Goal: Information Seeking & Learning: Learn about a topic

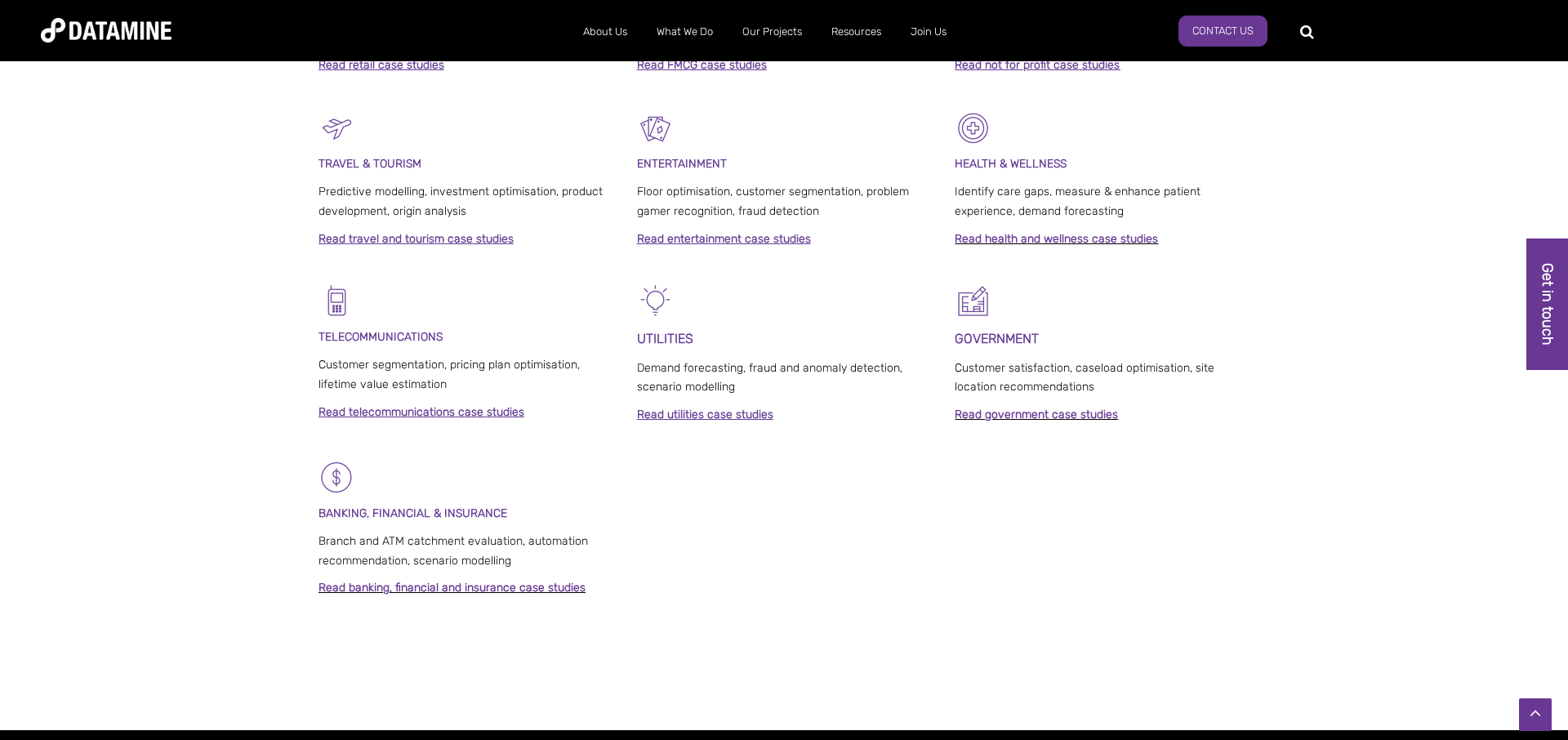
scroll to position [937, 0]
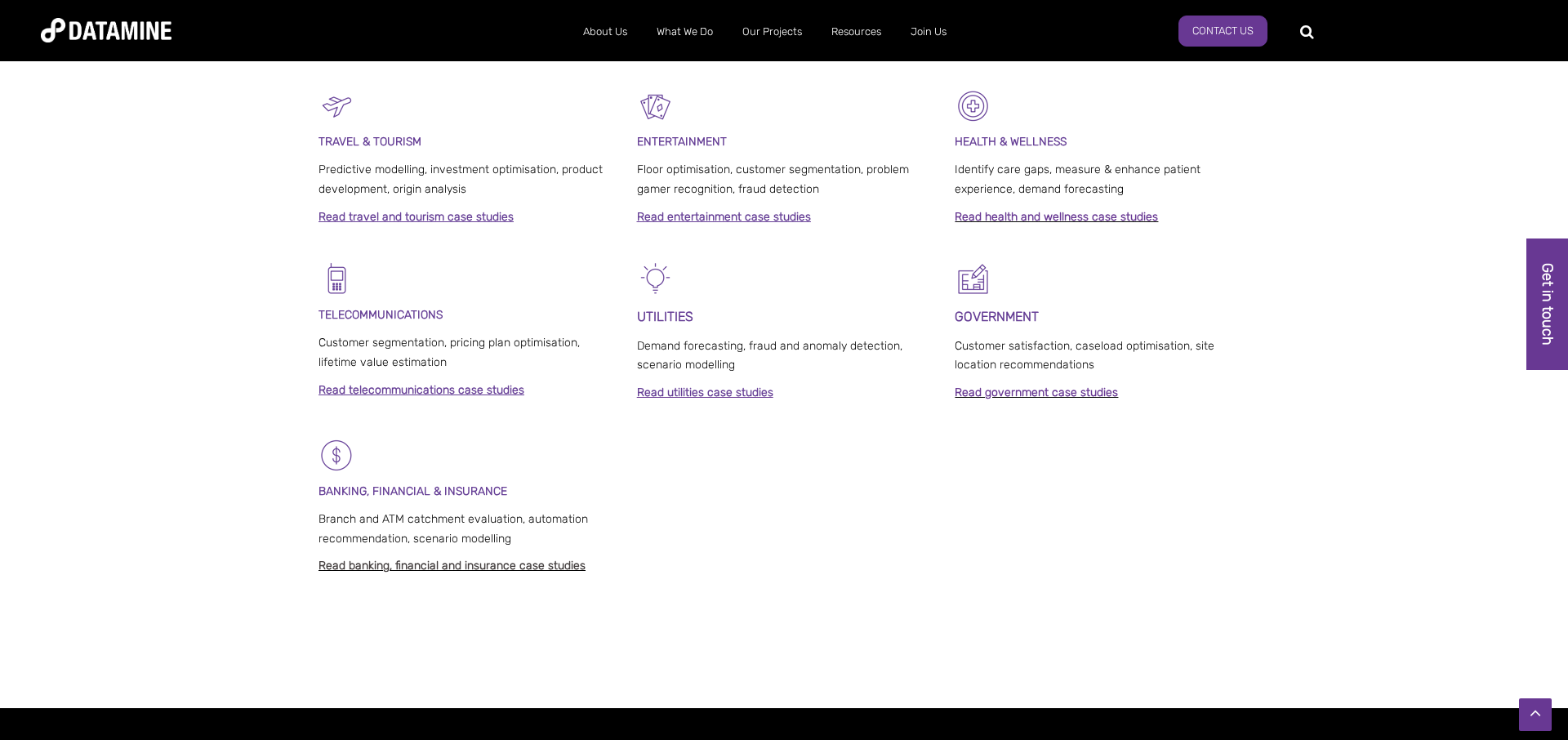
click at [525, 572] on link "Read banking, financial and insurance case studies" at bounding box center [452, 565] width 267 height 14
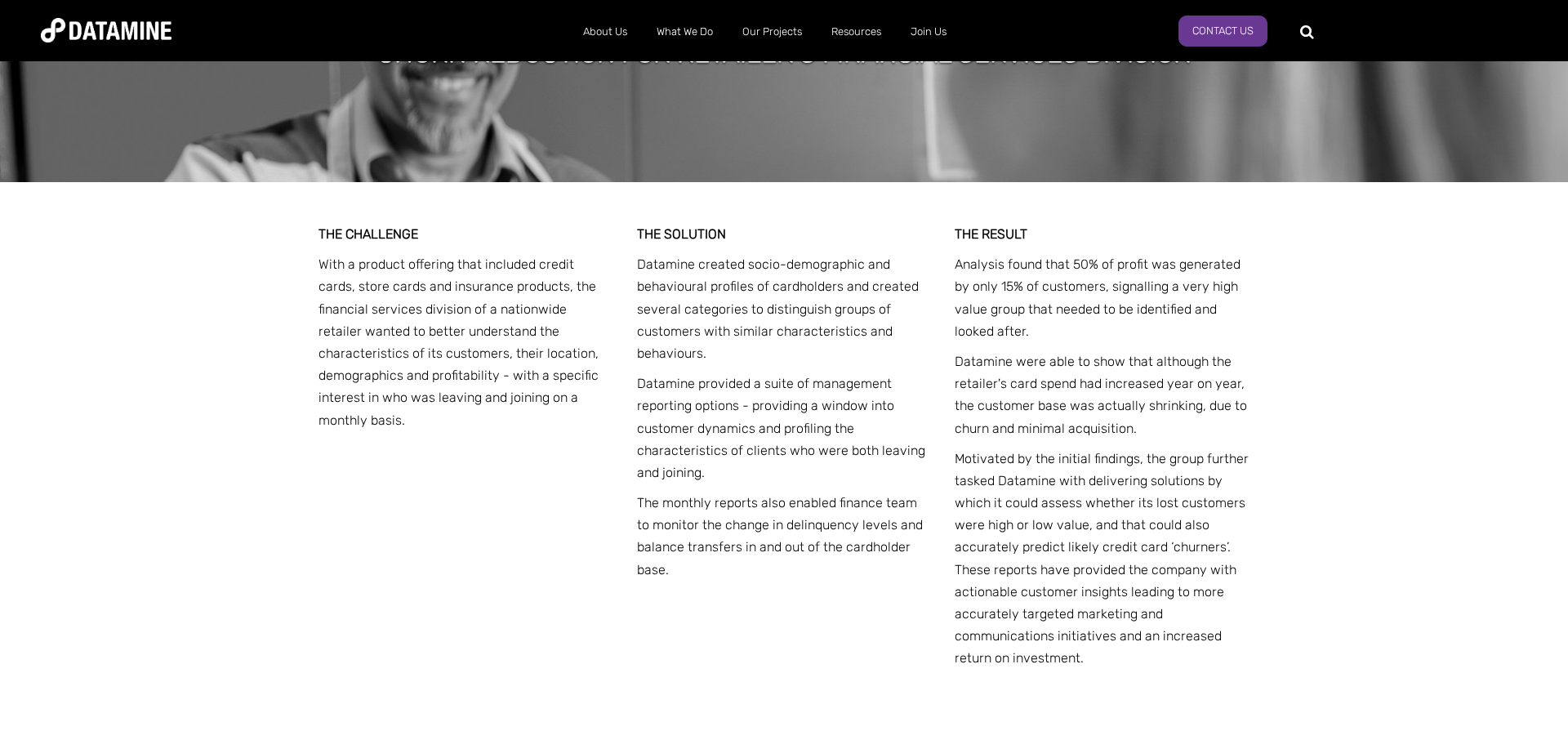
scroll to position [1372, 0]
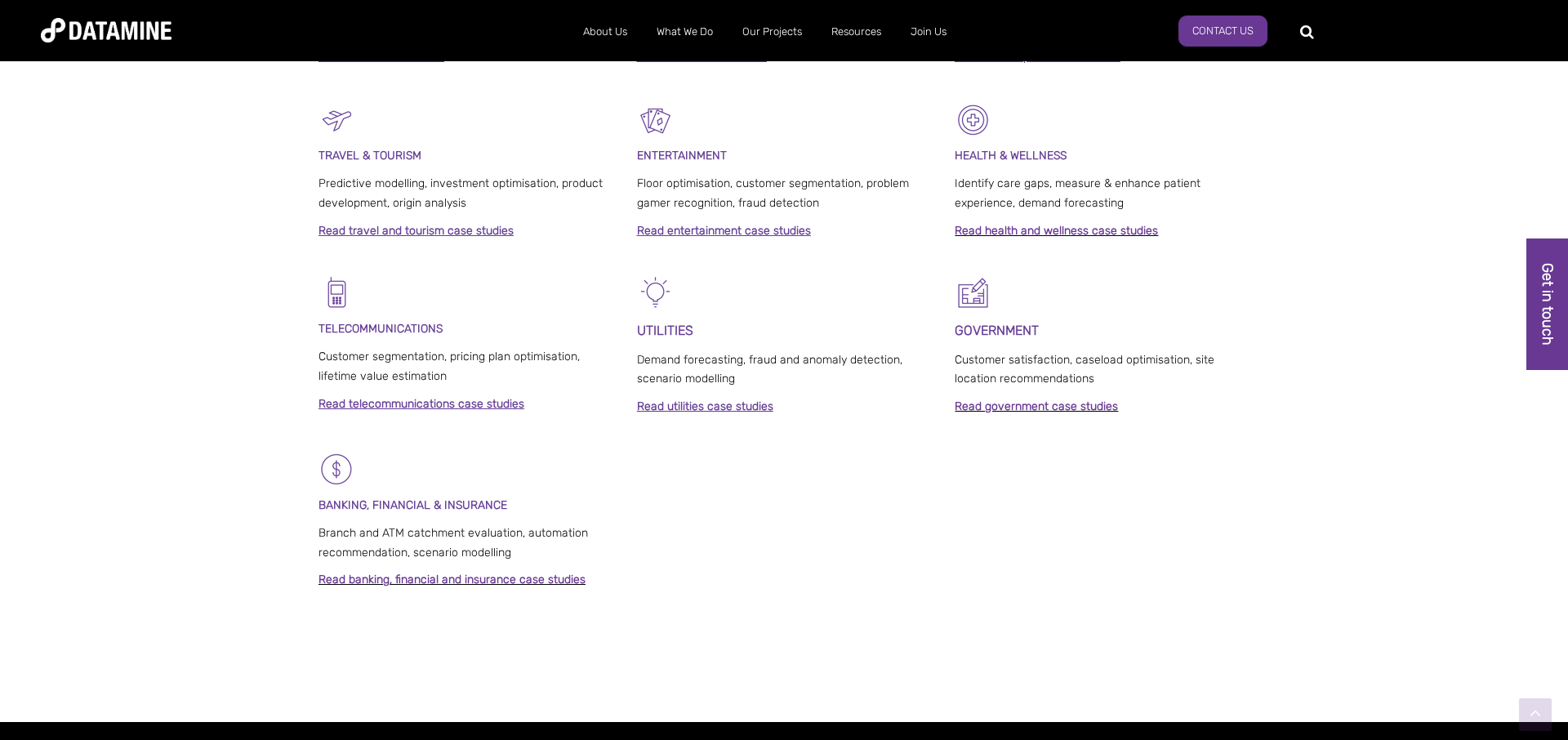
scroll to position [936, 0]
